Goal: Task Accomplishment & Management: Use online tool/utility

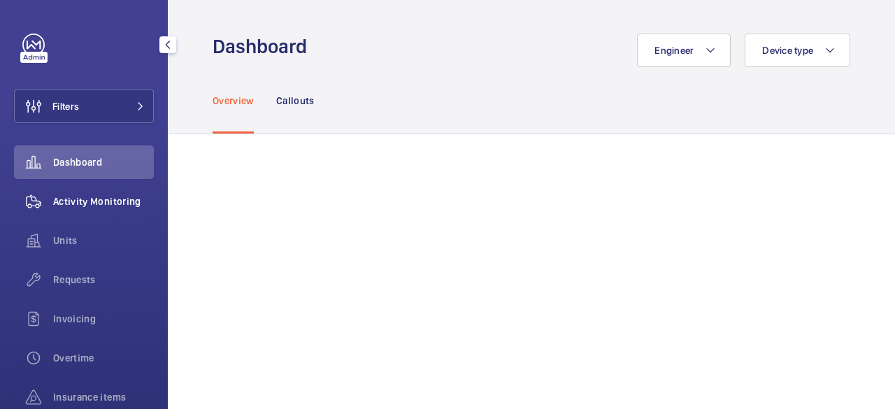
click at [87, 203] on span "Activity Monitoring" at bounding box center [103, 201] width 101 height 14
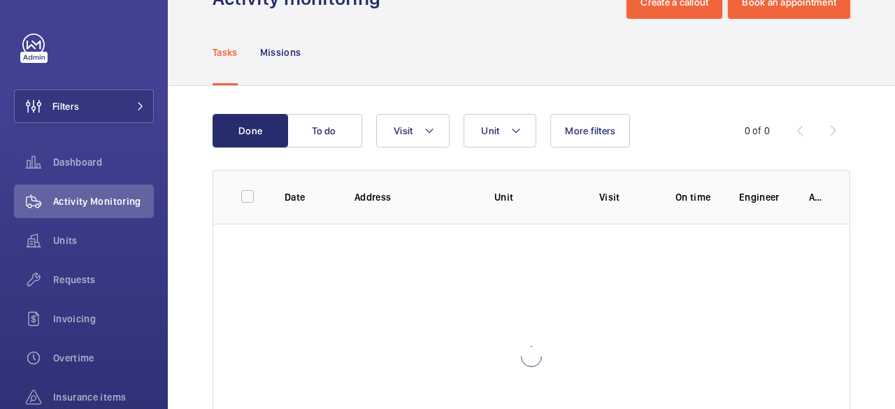
scroll to position [140, 0]
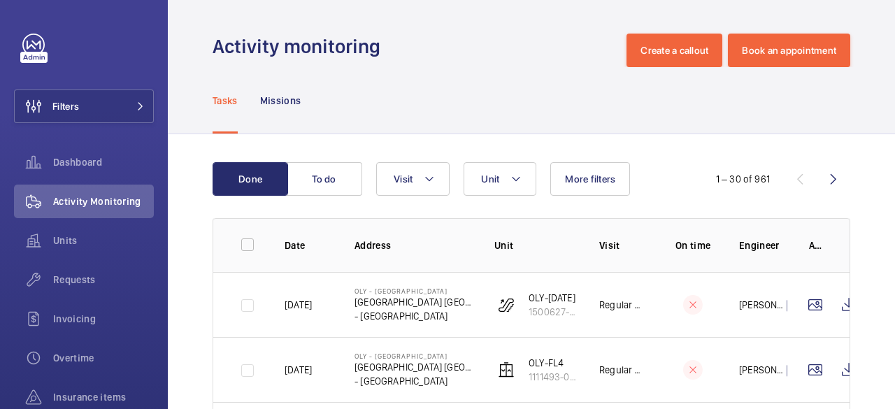
click at [623, 307] on p "Regular maintenance" at bounding box center [623, 305] width 48 height 14
click at [422, 182] on button "Visit" at bounding box center [412, 179] width 73 height 34
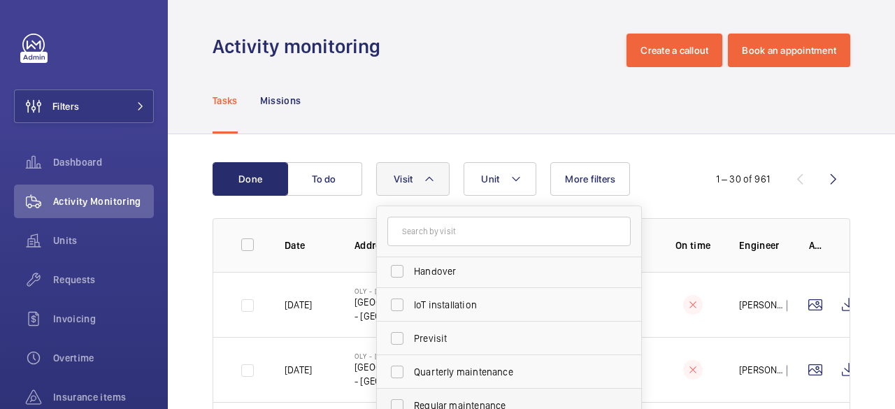
scroll to position [219, 0]
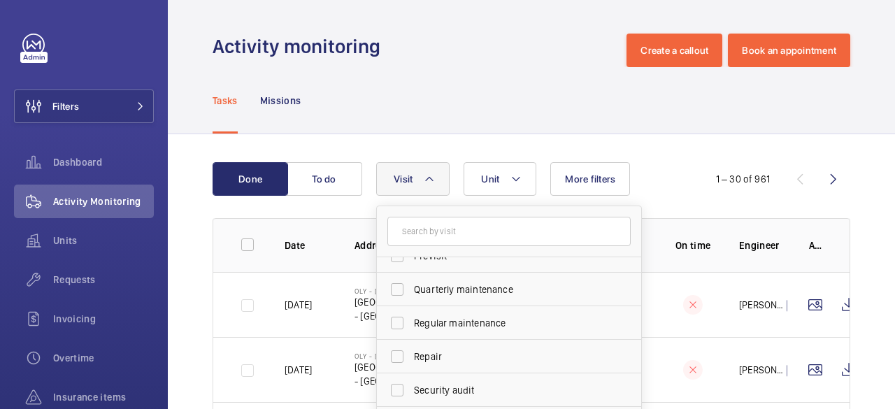
click at [564, 117] on div "Tasks Missions" at bounding box center [530, 100] width 637 height 66
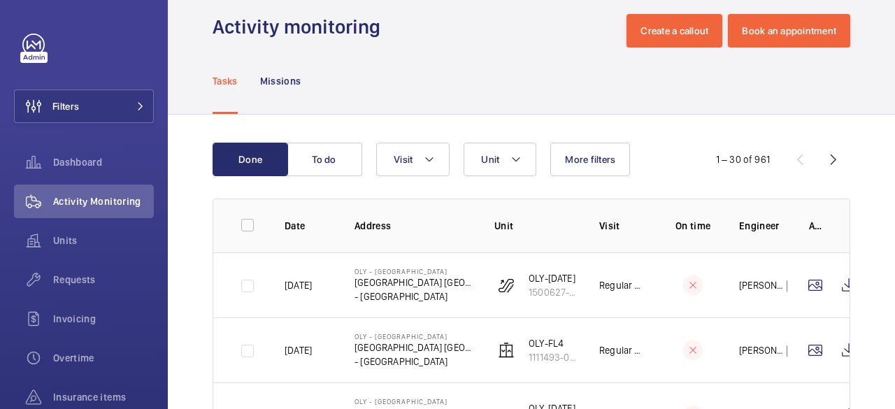
scroll to position [70, 0]
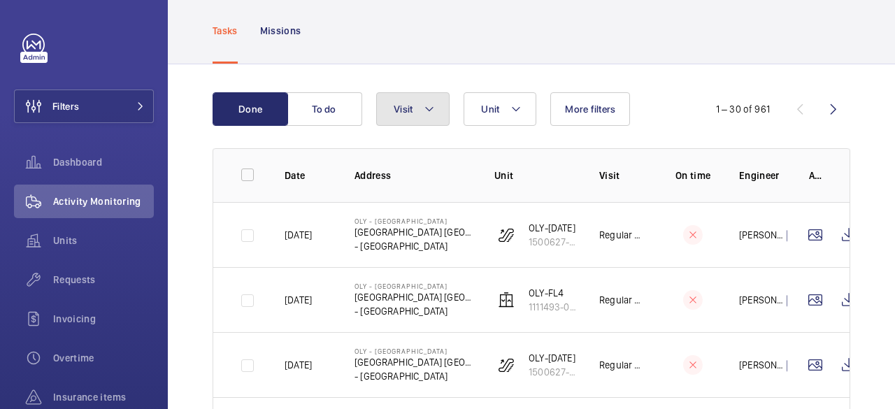
click at [428, 123] on button "Visit" at bounding box center [412, 109] width 73 height 34
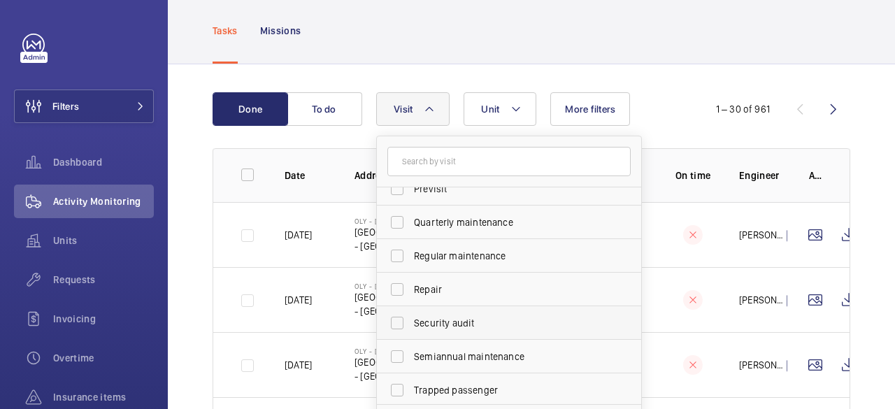
scroll to position [219, 0]
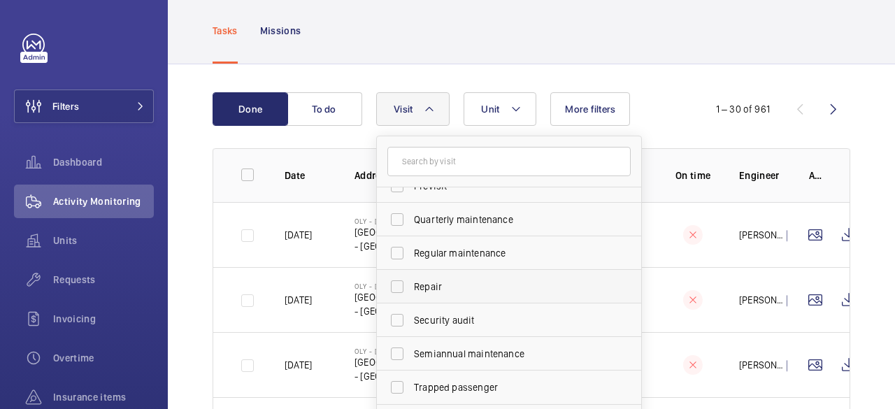
click at [502, 283] on span "Repair" at bounding box center [510, 287] width 192 height 14
click at [411, 283] on input "Repair" at bounding box center [397, 287] width 28 height 28
checkbox input "true"
click at [513, 36] on div "Tasks Missions" at bounding box center [530, 30] width 637 height 66
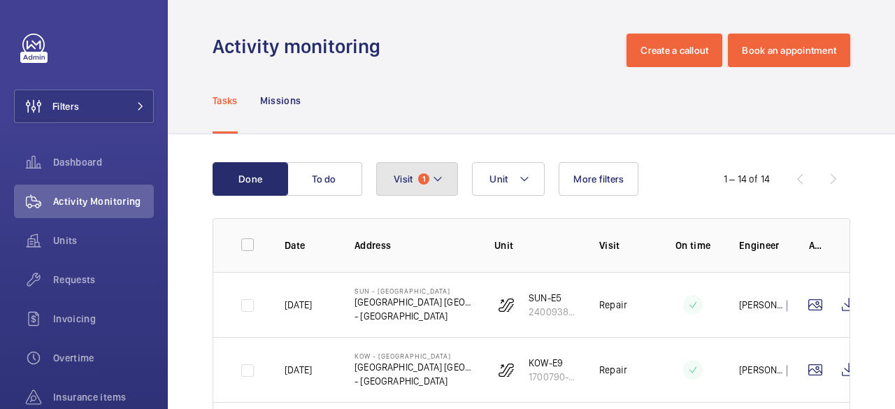
click at [441, 187] on button "Visit 1" at bounding box center [417, 179] width 82 height 34
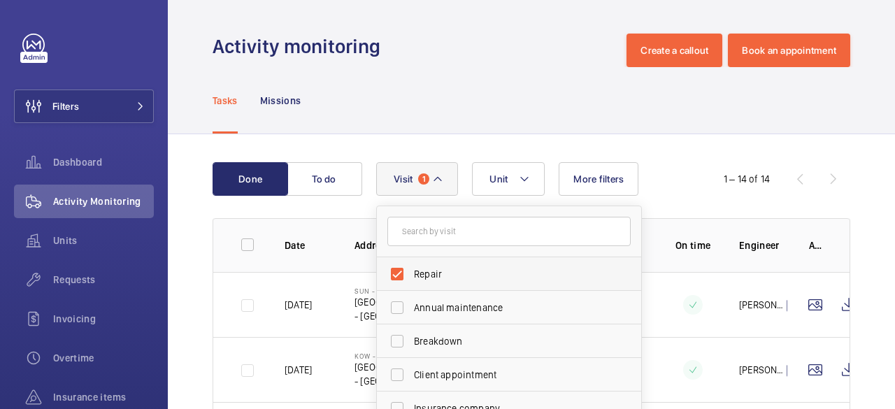
click at [479, 270] on span "Repair" at bounding box center [510, 274] width 192 height 14
click at [411, 270] on input "Repair" at bounding box center [397, 274] width 28 height 28
checkbox input "false"
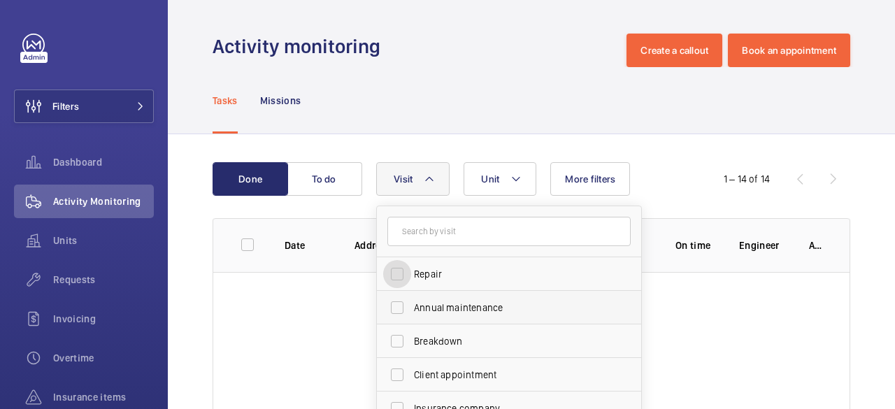
scroll to position [70, 0]
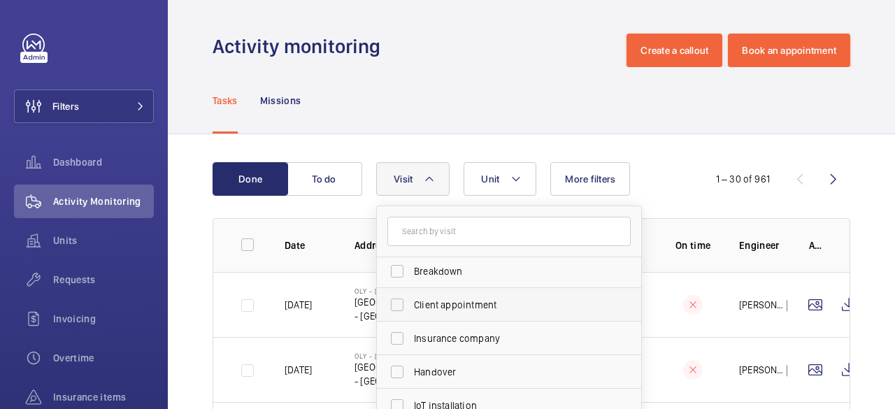
click at [509, 301] on span "Client appointment" at bounding box center [510, 305] width 192 height 14
click at [411, 301] on input "Client appointment" at bounding box center [397, 305] width 28 height 28
checkbox input "true"
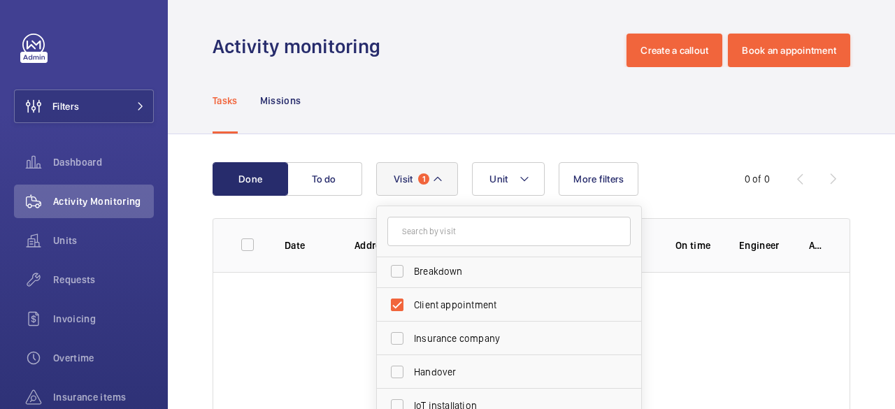
click at [521, 124] on div "Tasks Missions" at bounding box center [530, 100] width 637 height 66
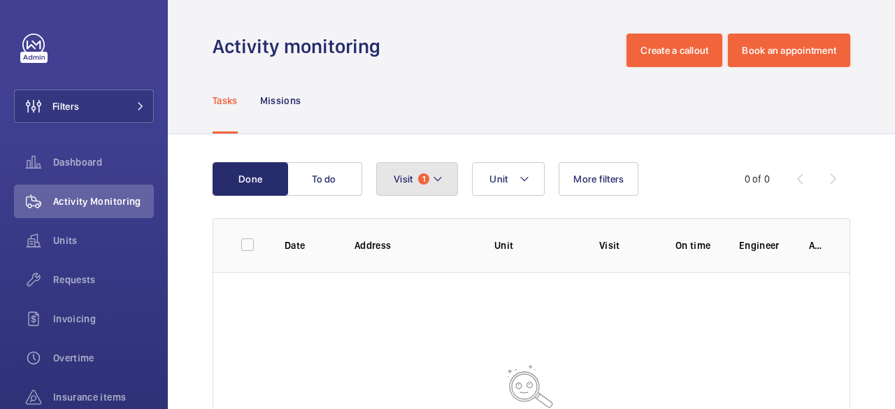
click at [433, 189] on button "Visit 1" at bounding box center [417, 179] width 82 height 34
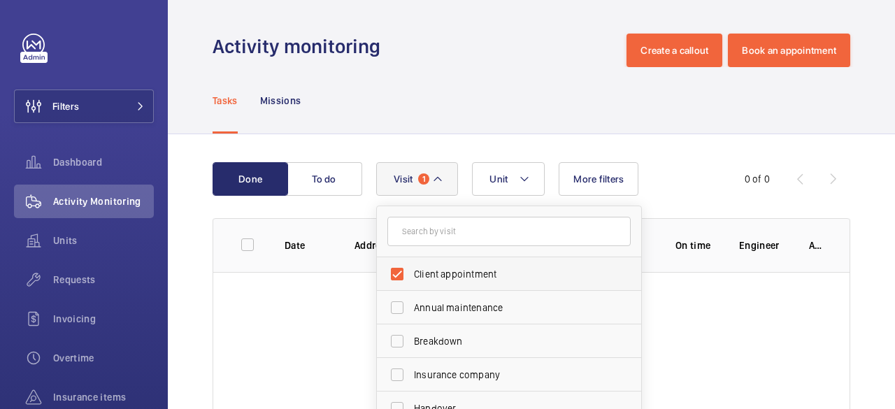
click at [489, 259] on label "Client appointment" at bounding box center [498, 274] width 243 height 34
click at [411, 260] on input "Client appointment" at bounding box center [397, 274] width 28 height 28
checkbox input "false"
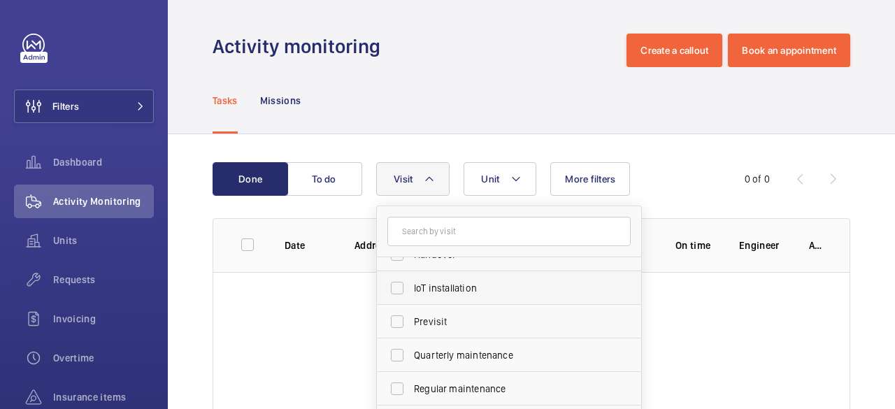
scroll to position [219, 0]
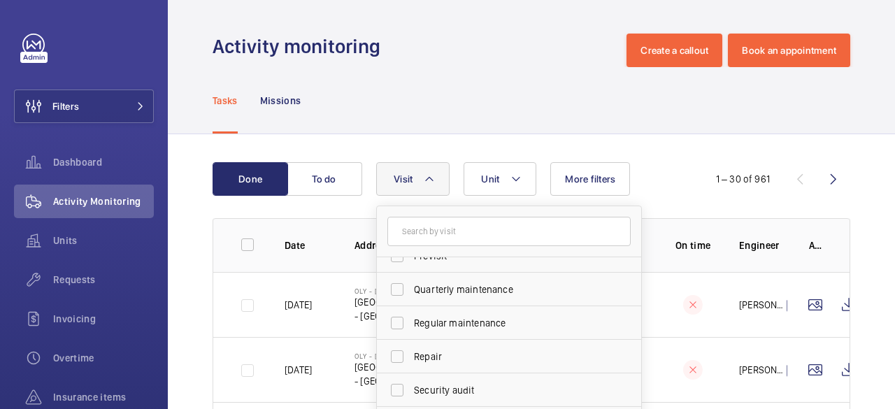
click at [563, 87] on div "Tasks Missions" at bounding box center [530, 100] width 637 height 66
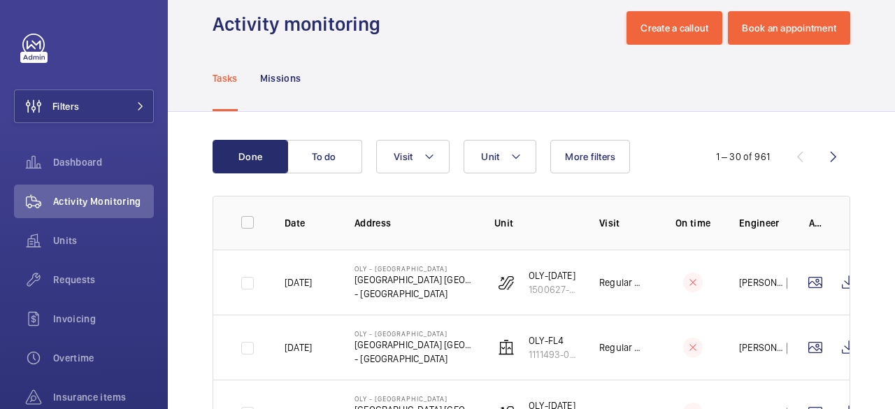
scroll to position [0, 0]
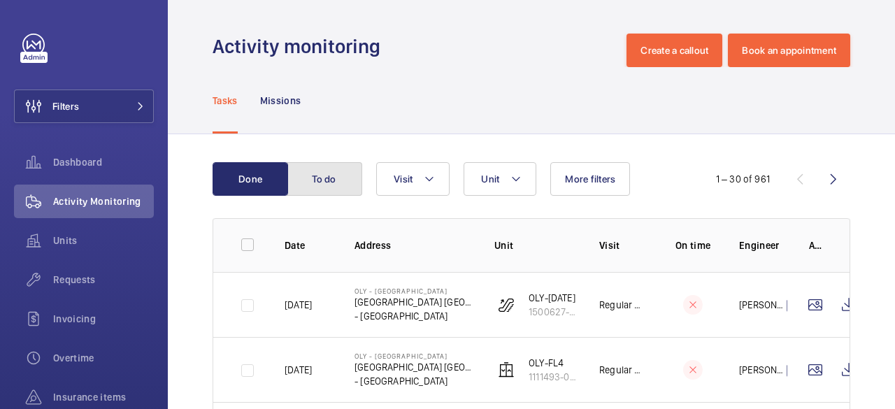
click at [353, 178] on button "To do" at bounding box center [324, 179] width 75 height 34
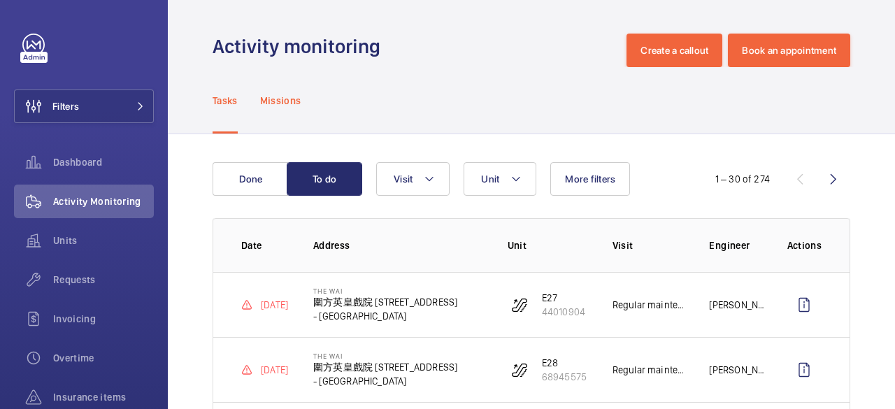
click at [298, 86] on div "Missions" at bounding box center [280, 100] width 41 height 66
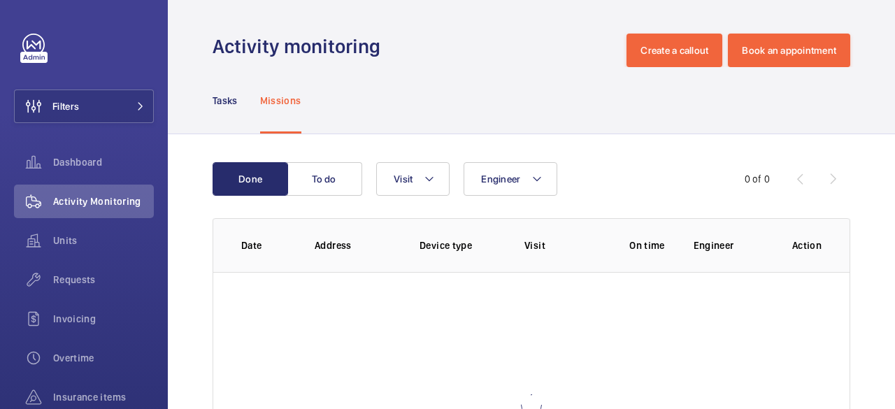
click at [284, 97] on p "Missions" at bounding box center [280, 101] width 41 height 14
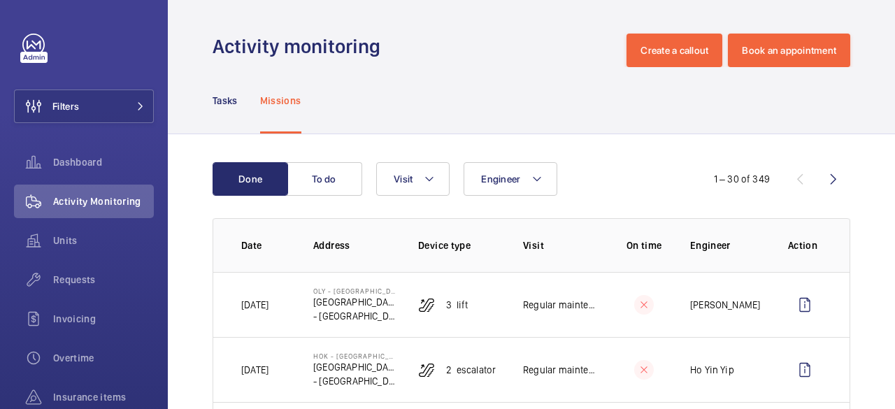
click at [616, 191] on div "Engineer Visit" at bounding box center [529, 179] width 306 height 34
click at [88, 288] on div "Requests" at bounding box center [84, 280] width 140 height 34
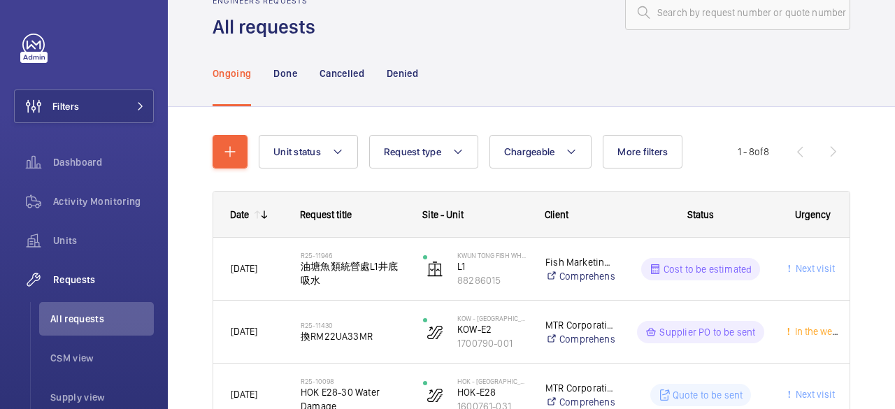
scroll to position [70, 0]
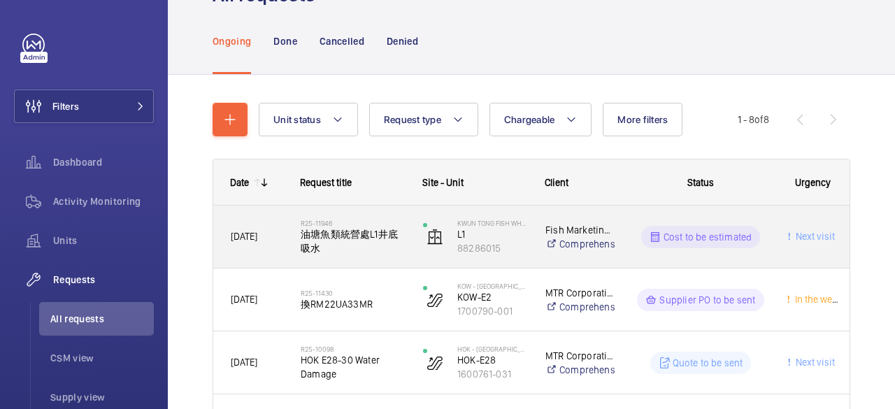
click at [378, 247] on span "油塘魚類統營處L1井底吸水" at bounding box center [353, 241] width 104 height 28
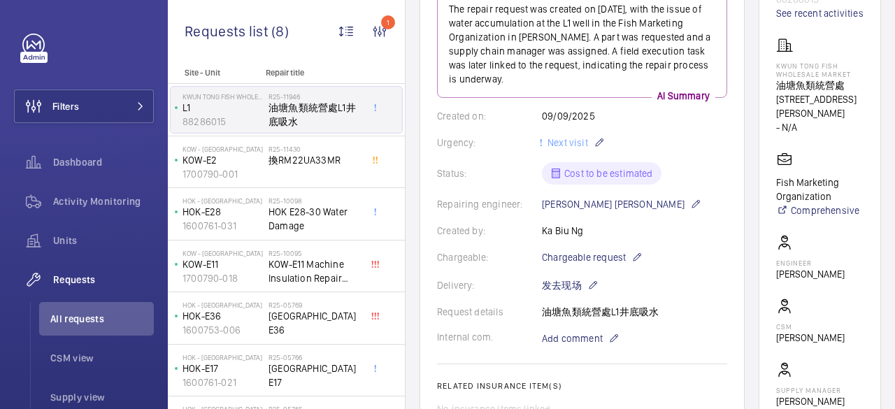
scroll to position [280, 0]
